Goal: Task Accomplishment & Management: Use online tool/utility

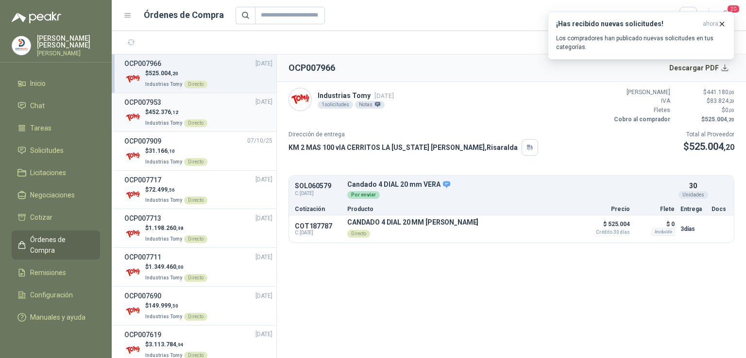
click at [167, 114] on span "452.376 ,12" at bounding box center [164, 112] width 30 height 7
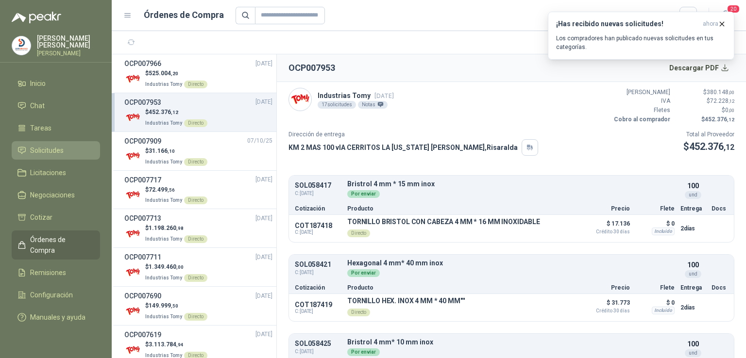
click at [64, 150] on li "Solicitudes" at bounding box center [55, 150] width 77 height 11
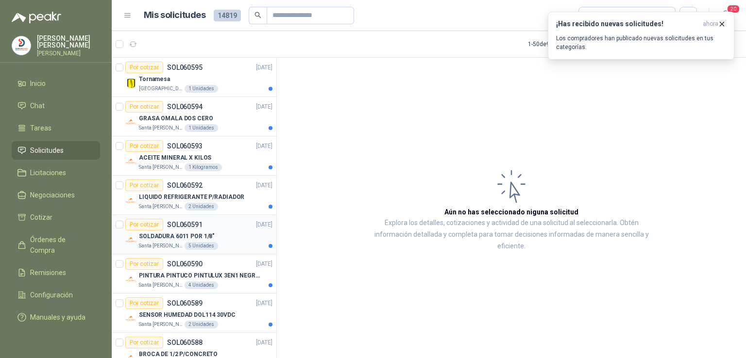
click at [176, 238] on p "SOLDADURA 6011 POR 1/8"" at bounding box center [177, 236] width 76 height 9
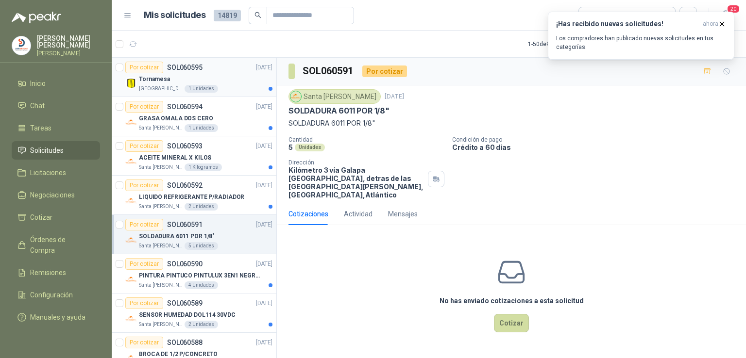
click at [159, 79] on p "Tornamesa" at bounding box center [154, 79] width 31 height 9
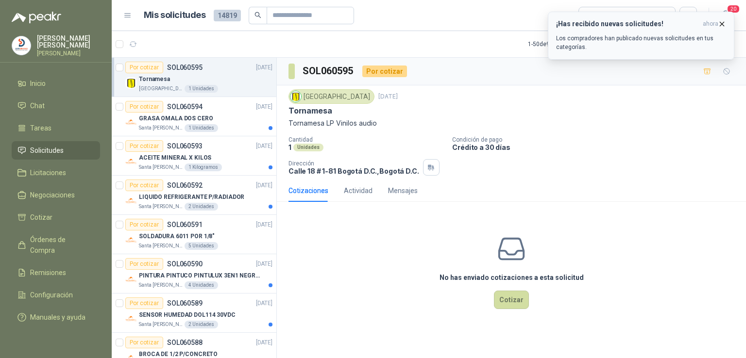
click at [718, 24] on icon "button" at bounding box center [721, 24] width 8 height 8
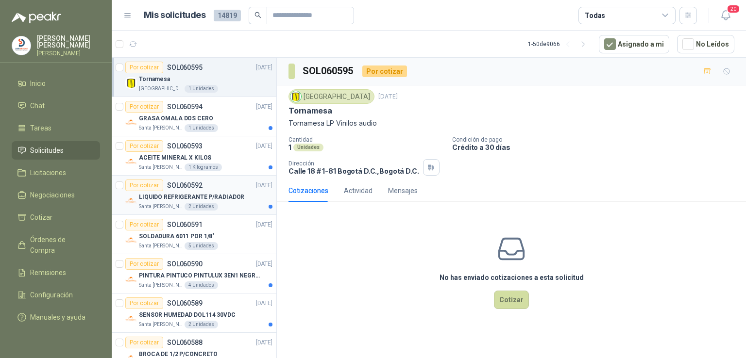
click at [183, 193] on p "LIQUIDO REFRIGERANTE P/RADIADOR" at bounding box center [191, 197] width 105 height 9
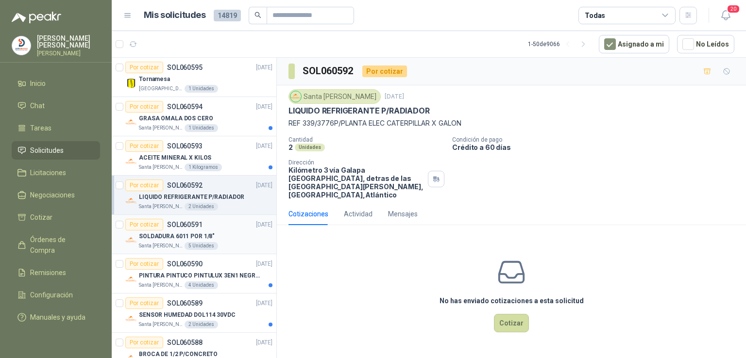
click at [185, 231] on div "SOLDADURA 6011 POR 1/8"" at bounding box center [205, 237] width 133 height 12
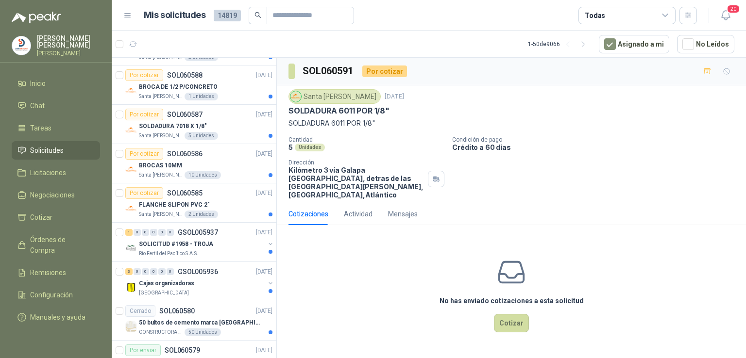
scroll to position [272, 0]
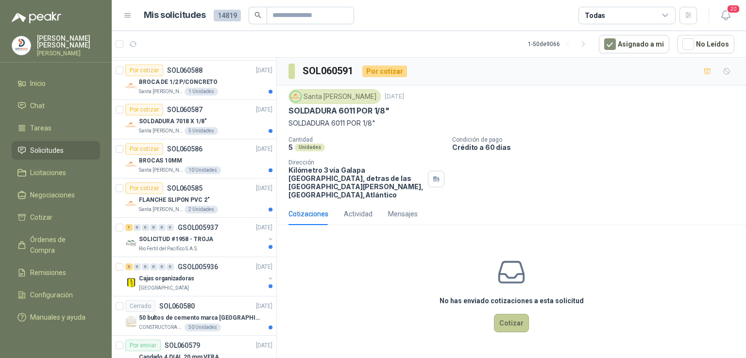
click at [520, 316] on button "Cotizar" at bounding box center [511, 323] width 35 height 18
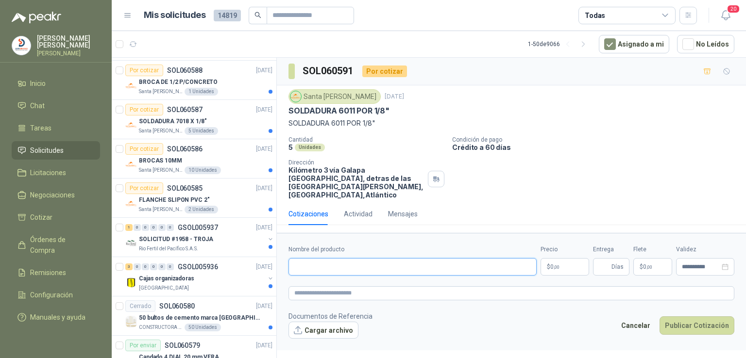
click at [311, 264] on input "Nombre del producto" at bounding box center [412, 266] width 248 height 17
paste input "**********"
type input "**********"
click at [579, 258] on body "[PERSON_NAME] [PERSON_NAME] Inicio Chat Tareas Solicitudes Licitaciones Negocia…" at bounding box center [373, 179] width 746 height 358
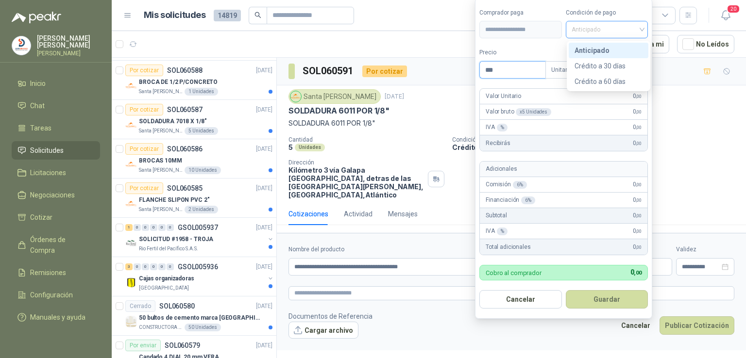
click at [590, 27] on span "Anticipado" at bounding box center [606, 29] width 71 height 15
click at [599, 76] on div "Crédito a 60 días" at bounding box center [608, 81] width 68 height 11
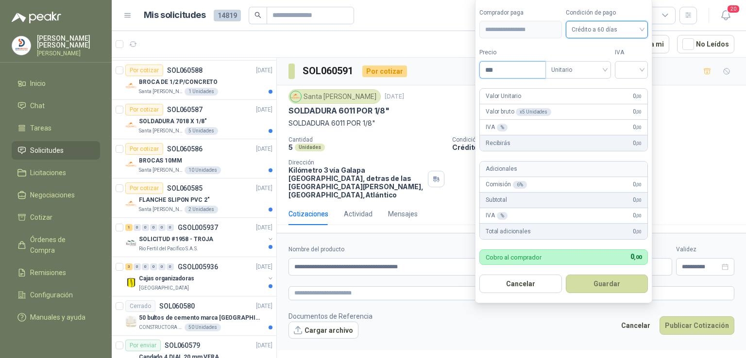
click at [526, 67] on input "***" at bounding box center [513, 70] width 66 height 17
type input "********"
click at [634, 68] on input "search" at bounding box center [630, 69] width 21 height 15
click at [633, 85] on div "19%" at bounding box center [633, 90] width 18 height 11
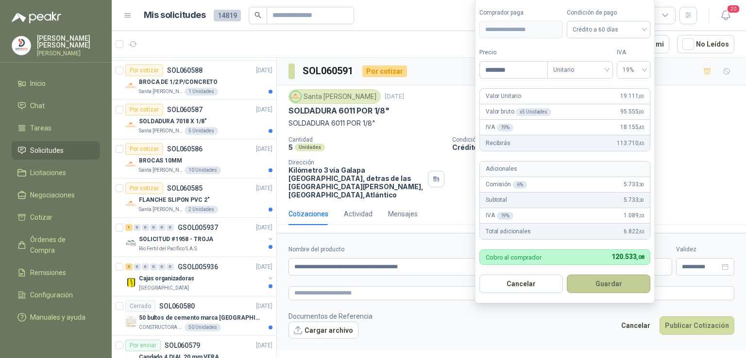
click at [590, 277] on button "Guardar" at bounding box center [607, 284] width 83 height 18
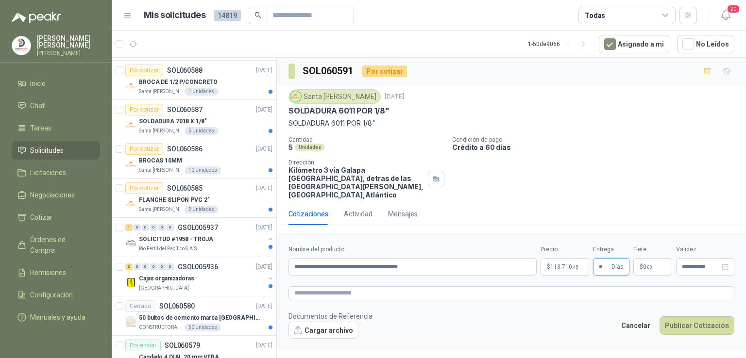
type input "*"
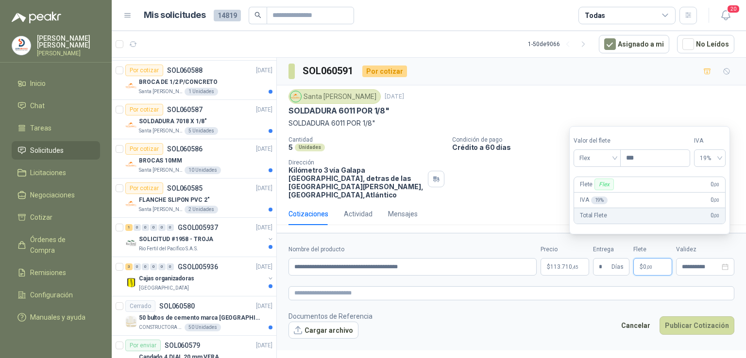
click at [643, 264] on span "0 ,00" at bounding box center [647, 267] width 9 height 6
click at [719, 155] on span "19%" at bounding box center [709, 158] width 20 height 15
type input "********"
click at [716, 195] on div "0%" at bounding box center [716, 194] width 16 height 11
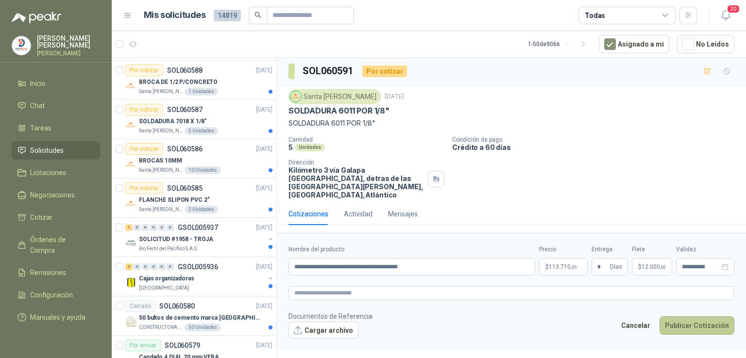
click at [696, 316] on button "Publicar Cotización" at bounding box center [696, 325] width 75 height 18
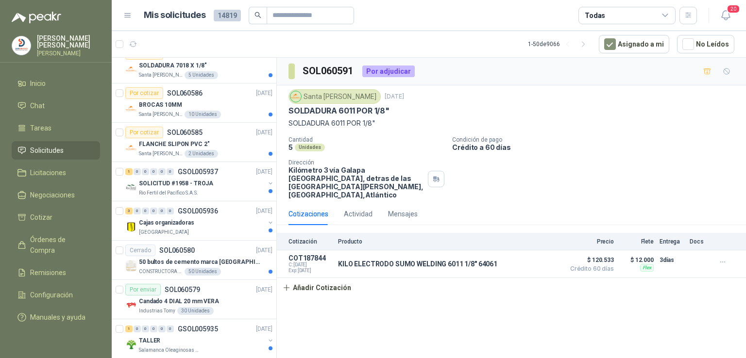
scroll to position [313, 0]
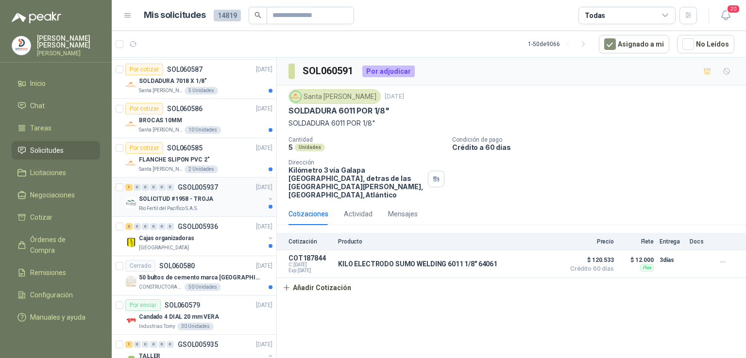
click at [190, 193] on div "SOLICITUD #1958 - TROJA" at bounding box center [202, 199] width 126 height 12
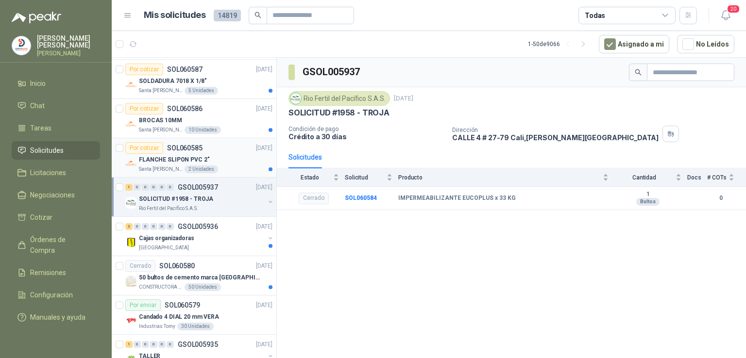
click at [184, 155] on p "FLANCHE SLIPON PVC 2"" at bounding box center [174, 159] width 70 height 9
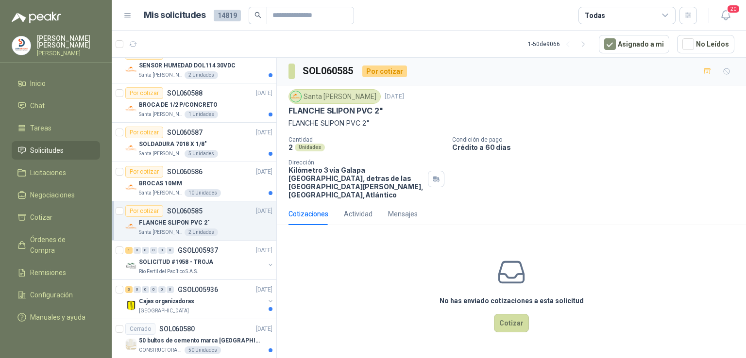
scroll to position [242, 0]
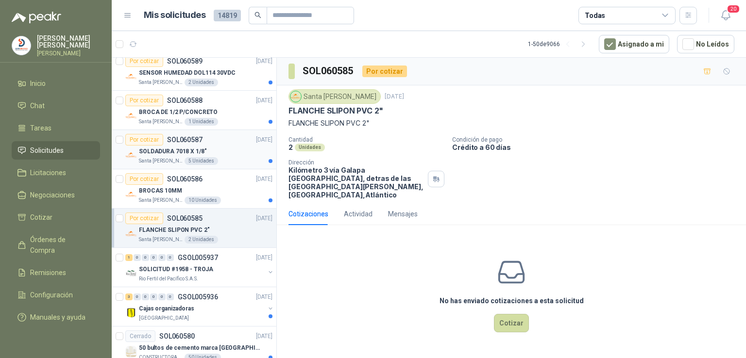
click at [181, 136] on p "SOL060587" at bounding box center [184, 139] width 35 height 7
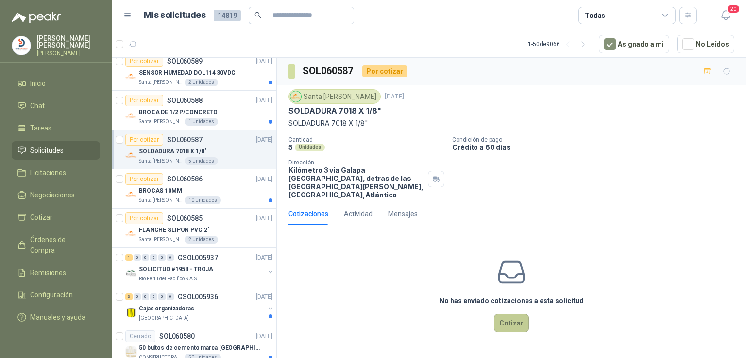
click at [520, 314] on button "Cotizar" at bounding box center [511, 323] width 35 height 18
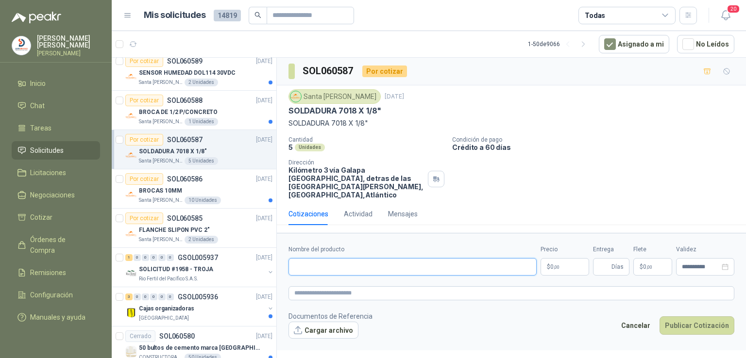
click at [326, 258] on input "Nombre del producto" at bounding box center [412, 266] width 248 height 17
paste input "**********"
type input "**********"
click at [547, 262] on body "[PERSON_NAME] [PERSON_NAME] Inicio Chat Tareas Solicitudes Licitaciones Negocia…" at bounding box center [373, 179] width 746 height 358
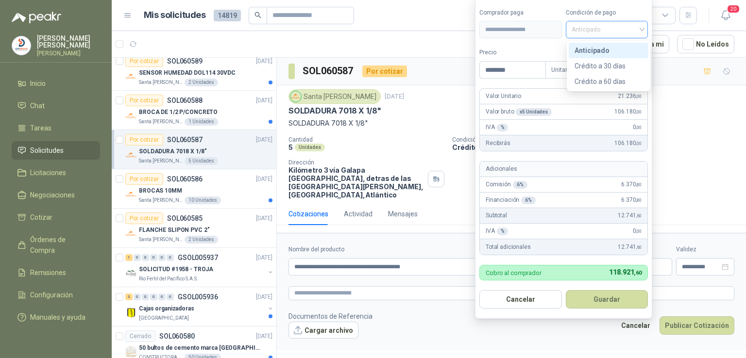
click at [647, 29] on div "Anticipado" at bounding box center [606, 29] width 83 height 17
type input "********"
click at [625, 76] on div "Crédito a 60 días" at bounding box center [608, 81] width 68 height 11
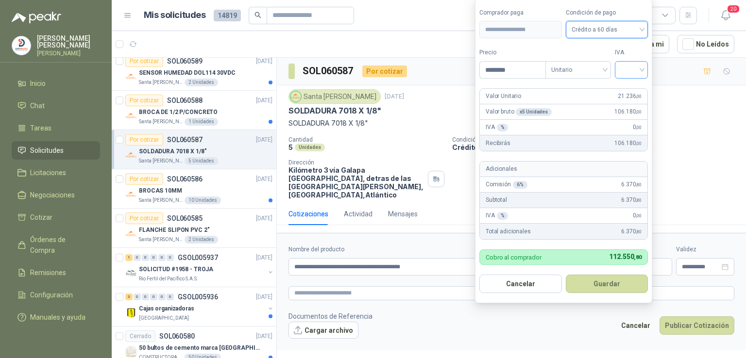
click at [630, 73] on input "search" at bounding box center [630, 69] width 21 height 15
click at [630, 92] on div "19%" at bounding box center [633, 90] width 18 height 11
click at [630, 92] on span "21.236 ,00" at bounding box center [629, 96] width 24 height 9
click at [626, 296] on form "**********" at bounding box center [565, 151] width 180 height 306
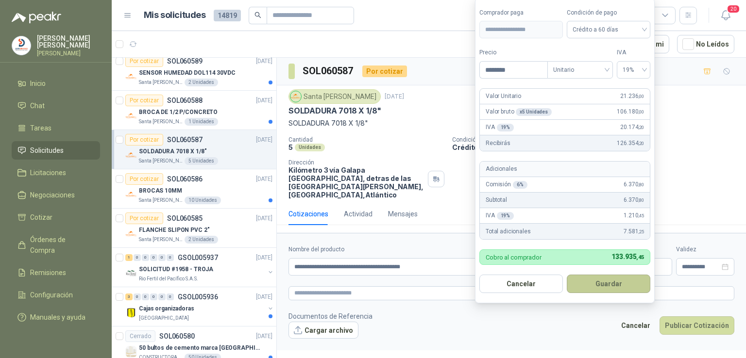
click at [625, 287] on button "Guardar" at bounding box center [607, 284] width 83 height 18
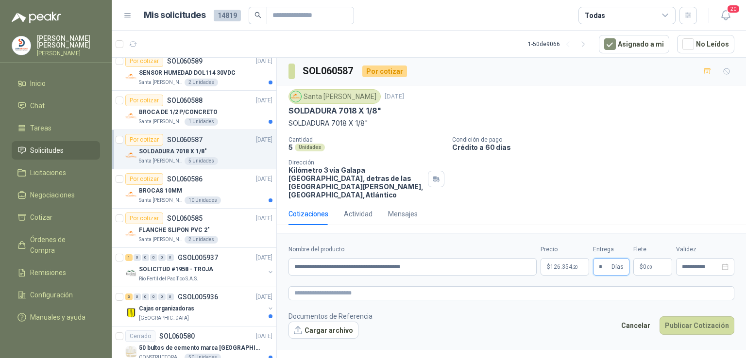
type input "*"
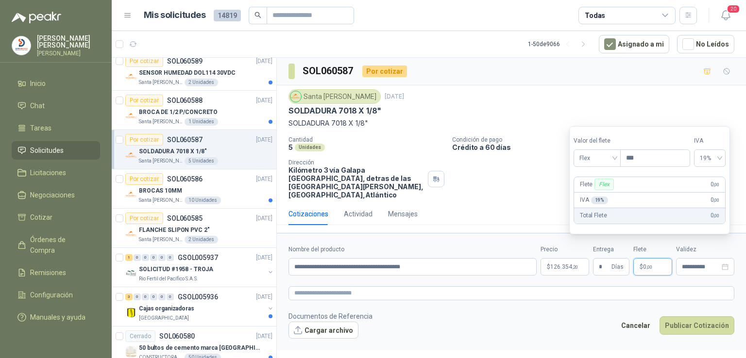
click at [659, 263] on p "$ 0 ,00" at bounding box center [652, 266] width 39 height 17
click at [725, 162] on div "19%" at bounding box center [709, 158] width 32 height 17
type input "********"
click at [719, 192] on div "0%" at bounding box center [716, 194] width 16 height 11
click at [681, 274] on form "**********" at bounding box center [511, 291] width 469 height 117
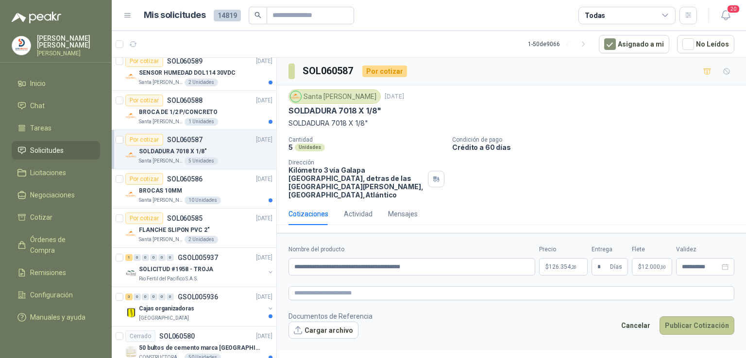
click at [685, 316] on button "Publicar Cotización" at bounding box center [696, 325] width 75 height 18
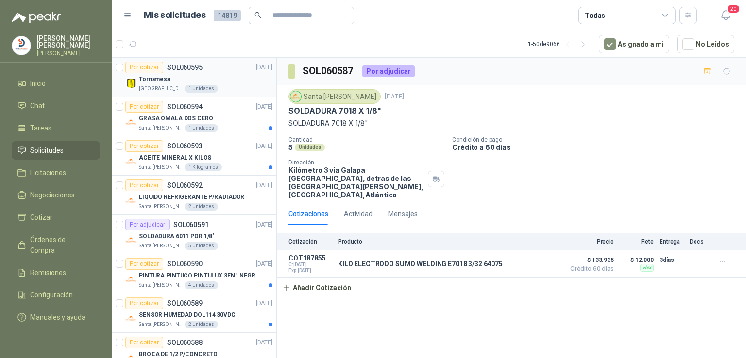
click at [156, 76] on p "Tornamesa" at bounding box center [154, 79] width 31 height 9
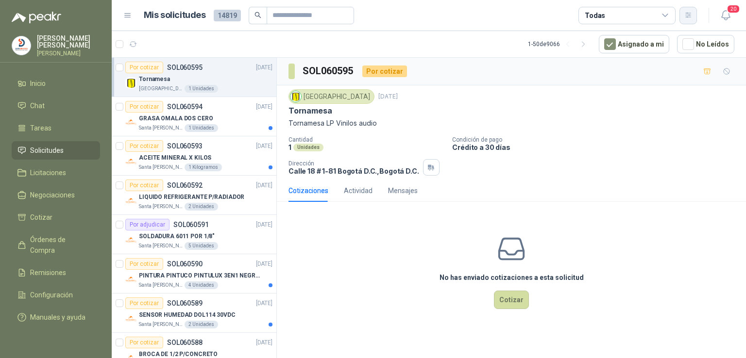
click at [690, 18] on icon "button" at bounding box center [688, 15] width 8 height 8
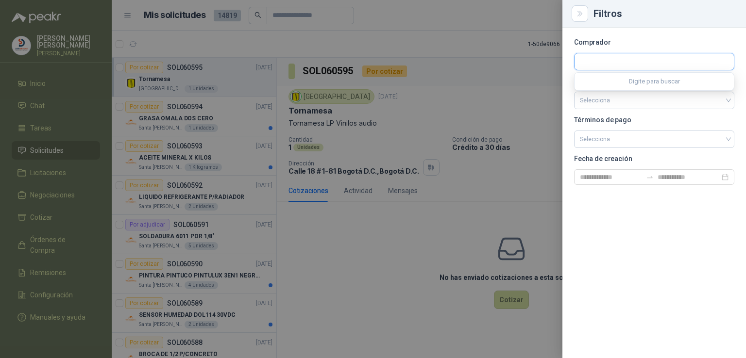
click at [645, 63] on input "text" at bounding box center [653, 61] width 159 height 17
click at [725, 104] on input "search" at bounding box center [654, 100] width 149 height 17
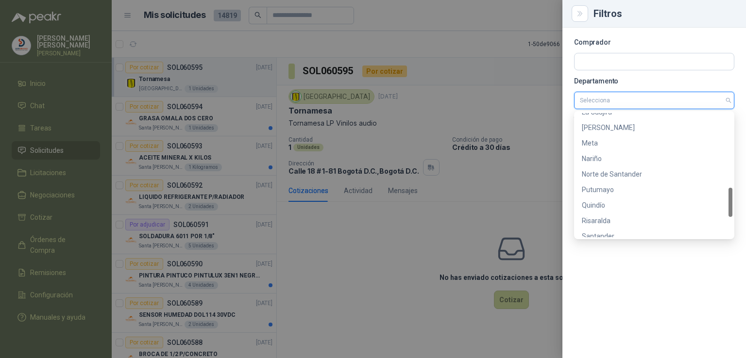
scroll to position [322, 0]
drag, startPoint x: 731, startPoint y: 133, endPoint x: 738, endPoint y: 209, distance: 76.1
click at [738, 209] on body "[PERSON_NAME] [PERSON_NAME] Inicio Chat Tareas Solicitudes Licitaciones Negocia…" at bounding box center [373, 179] width 746 height 358
click at [610, 217] on div "Risaralda" at bounding box center [654, 218] width 145 height 11
click at [610, 217] on div "Comprador Departamento Selecciona Términos de pago Selecciona Fecha de creación" at bounding box center [653, 193] width 183 height 331
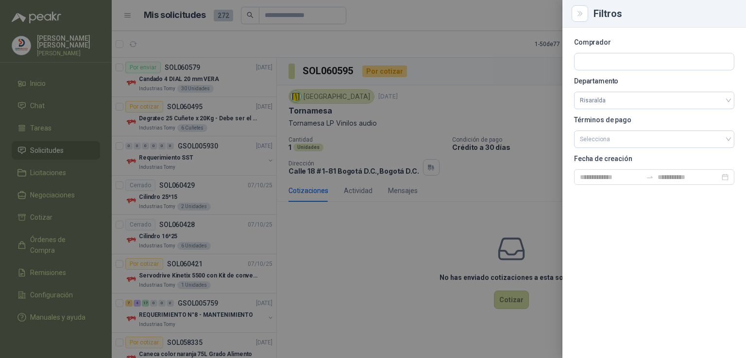
click at [429, 216] on div at bounding box center [373, 179] width 746 height 358
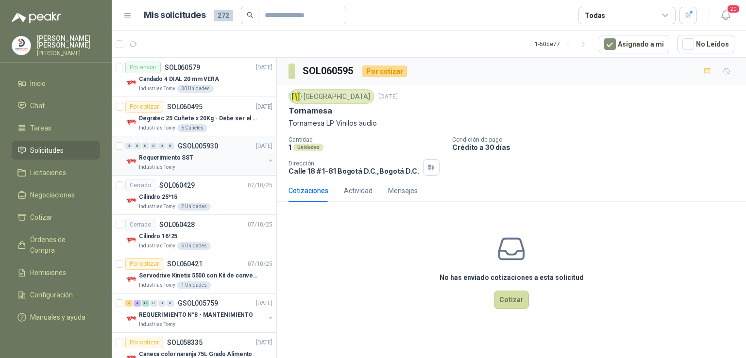
click at [159, 153] on p "Requerimiento SST" at bounding box center [166, 157] width 54 height 9
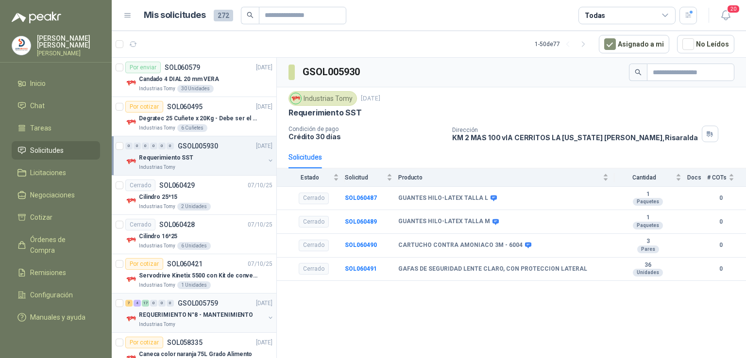
click at [184, 311] on p "REQUERIMIENTO N°8 - MANTENIMIENTO" at bounding box center [196, 315] width 114 height 9
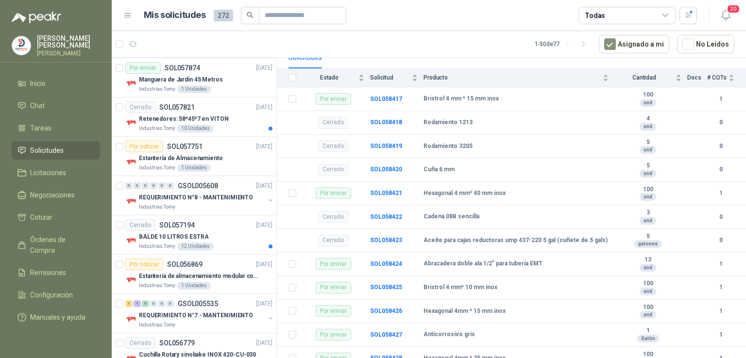
scroll to position [563, 0]
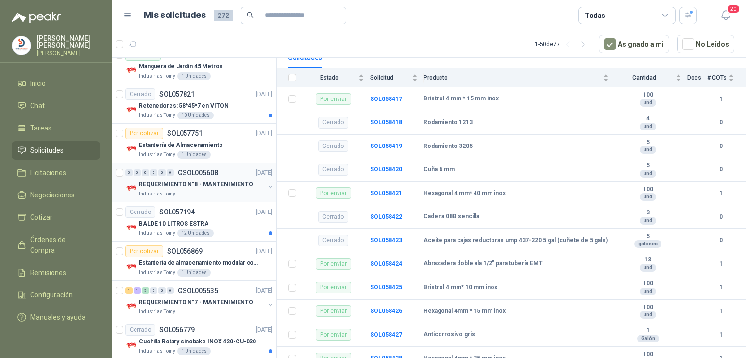
click at [220, 180] on p "REQUERIMIENTO N°8 - MANTENIMIENTO" at bounding box center [196, 184] width 114 height 9
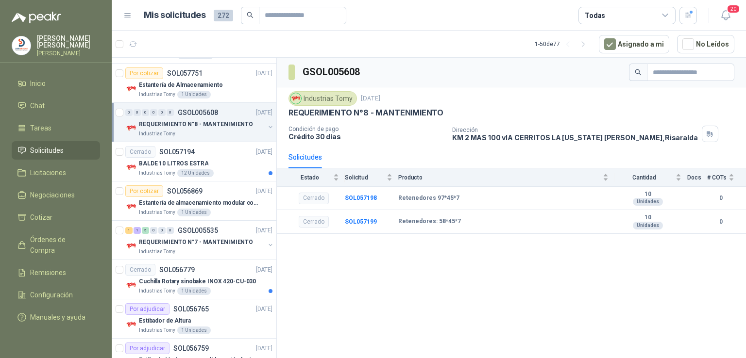
scroll to position [628, 0]
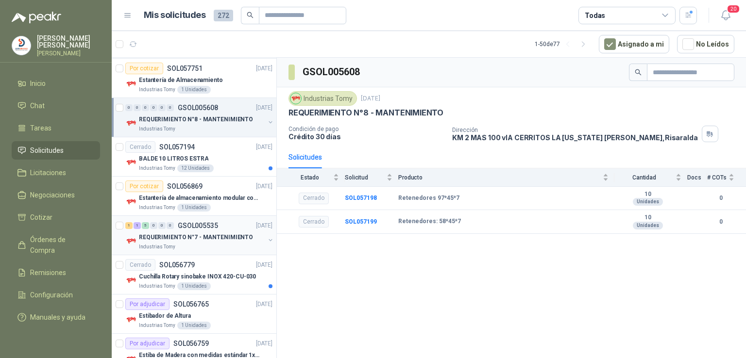
click at [215, 233] on p "REQUERIMIENTO N°7 - MANTENIMIENTO" at bounding box center [196, 237] width 114 height 9
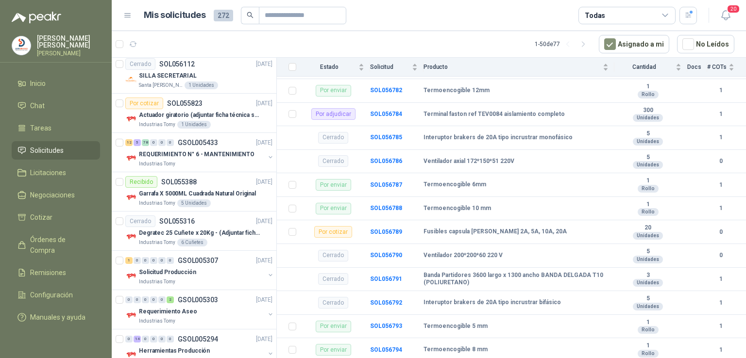
scroll to position [1070, 0]
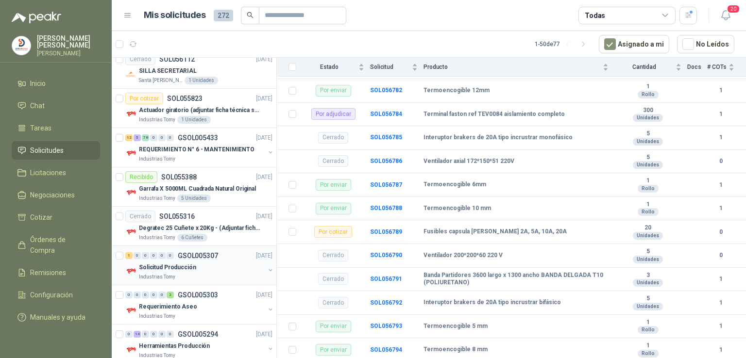
click at [174, 263] on p "Solicitud Producción" at bounding box center [167, 267] width 57 height 9
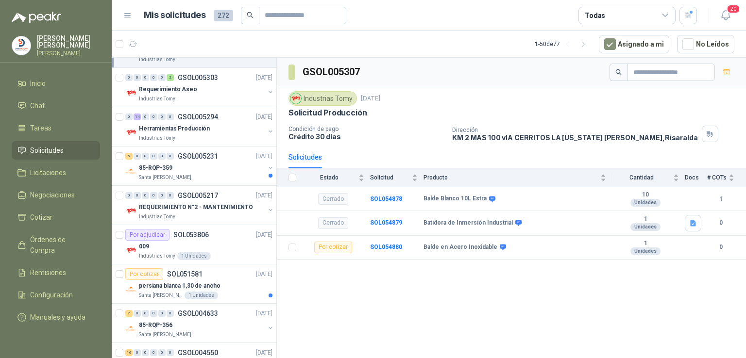
scroll to position [1289, 0]
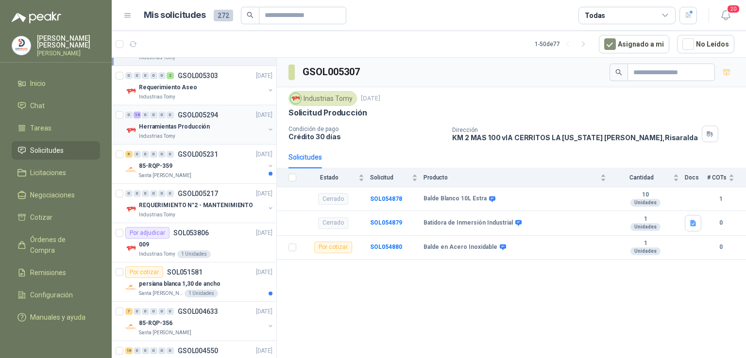
click at [169, 122] on p "Herramientas Producción" at bounding box center [174, 126] width 71 height 9
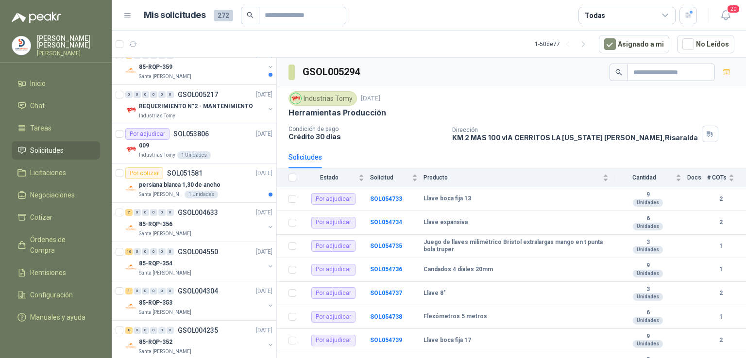
scroll to position [1376, 0]
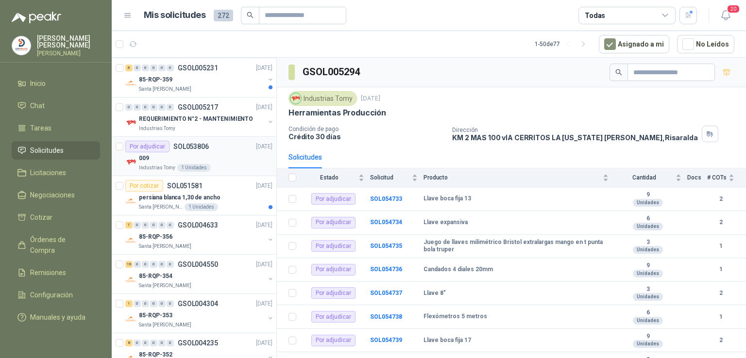
click at [151, 156] on div "009" at bounding box center [205, 158] width 133 height 12
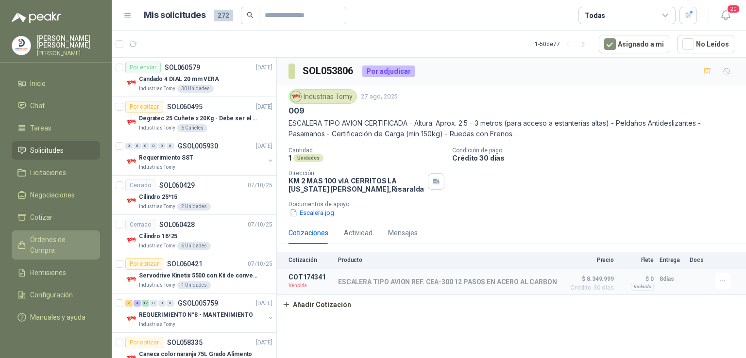
click at [89, 234] on span "Órdenes de Compra" at bounding box center [60, 244] width 61 height 21
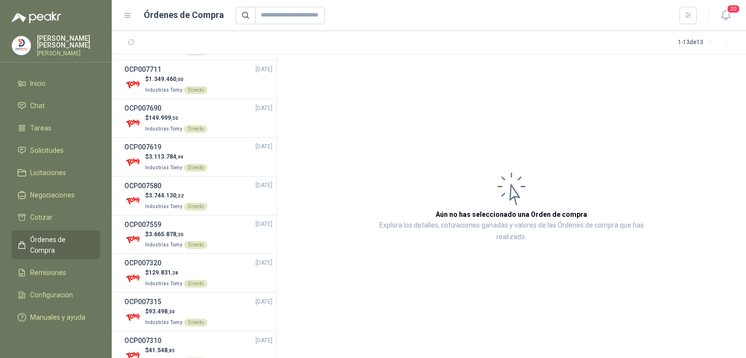
scroll to position [212, 0]
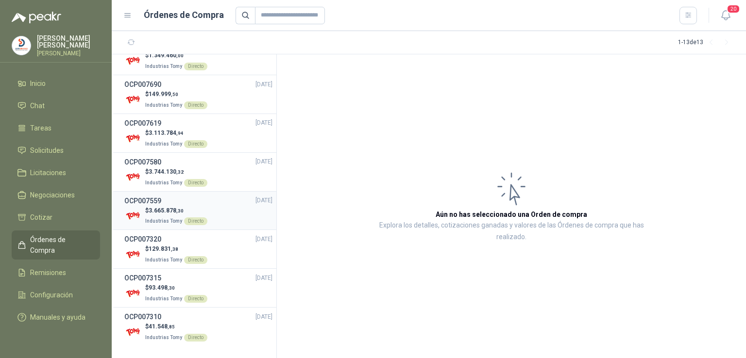
click at [167, 207] on span "3.665.878 ,30" at bounding box center [166, 210] width 35 height 7
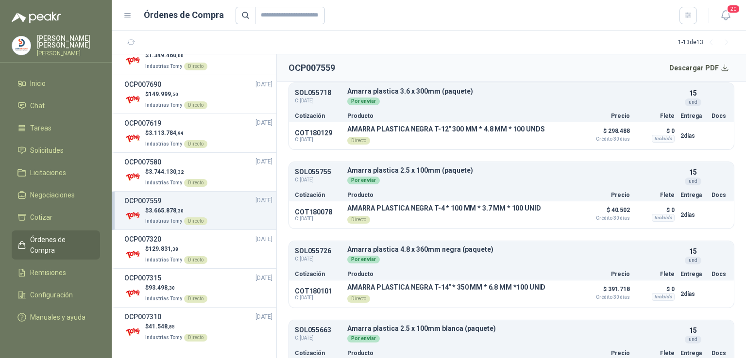
scroll to position [761, 0]
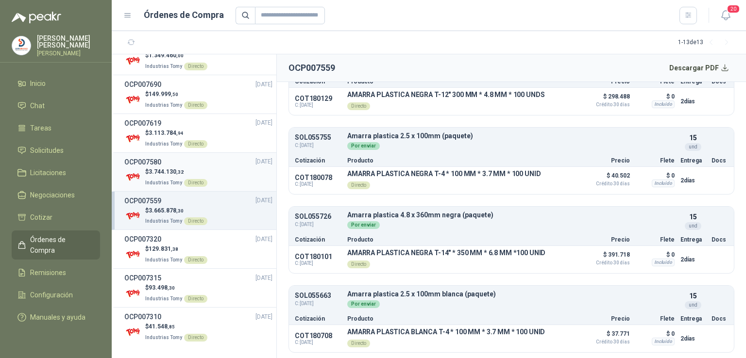
click at [175, 168] on span "3.744.130 ,32" at bounding box center [166, 171] width 35 height 7
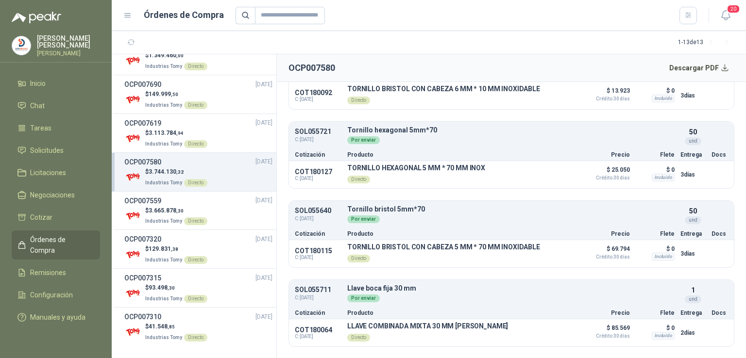
scroll to position [2287, 0]
